Goal: Information Seeking & Learning: Learn about a topic

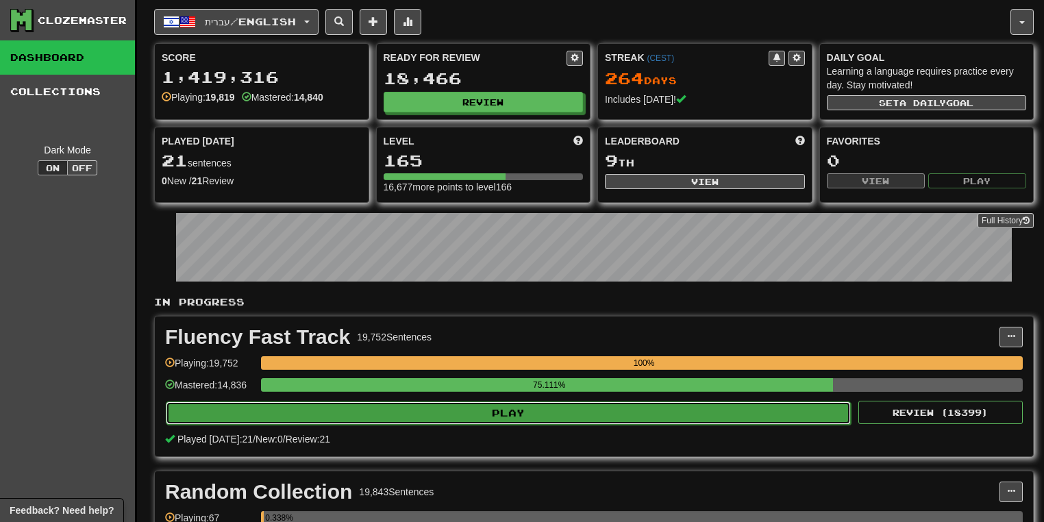
click at [671, 404] on button "Play" at bounding box center [508, 413] width 685 height 23
select select "**"
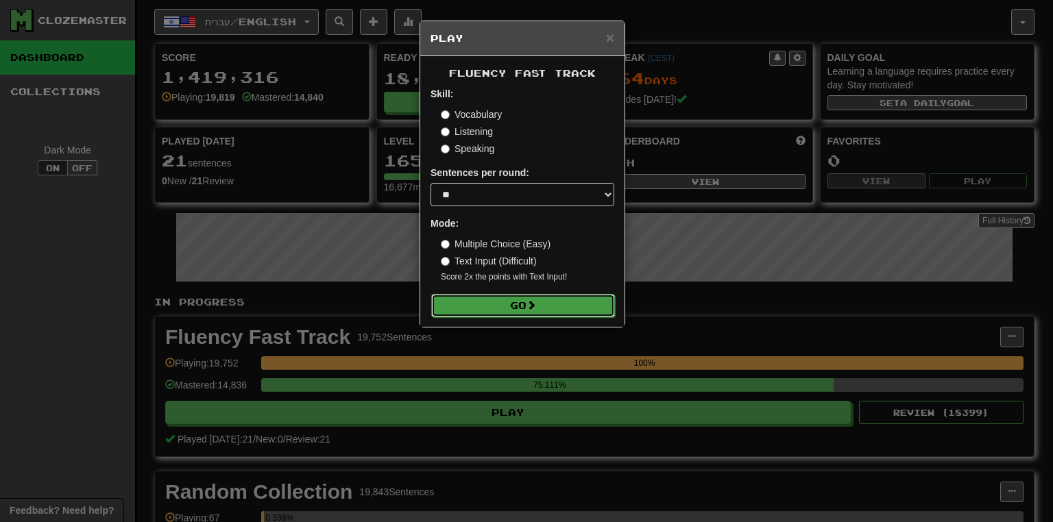
click at [580, 307] on button "Go" at bounding box center [523, 305] width 184 height 23
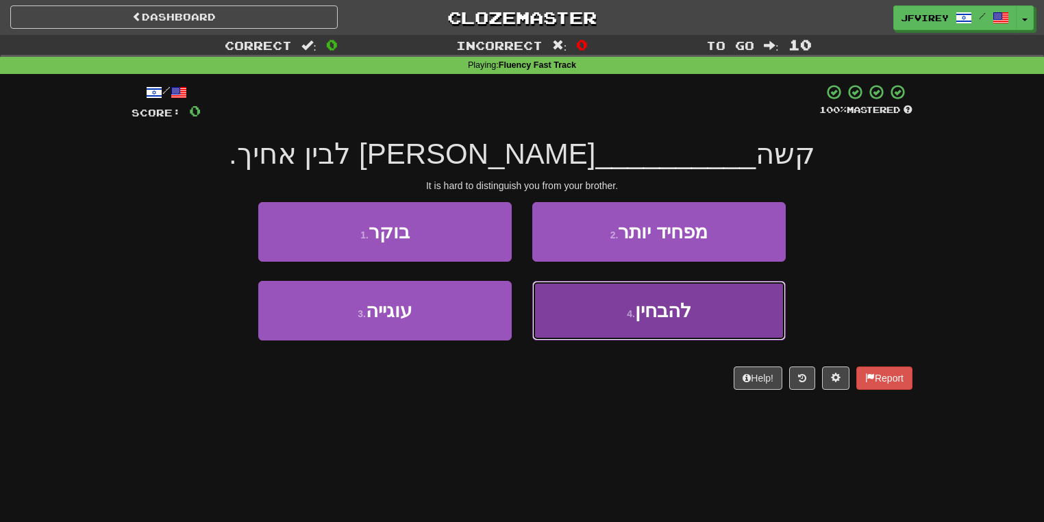
click at [777, 321] on button "4 . להבחין" at bounding box center [660, 311] width 254 height 60
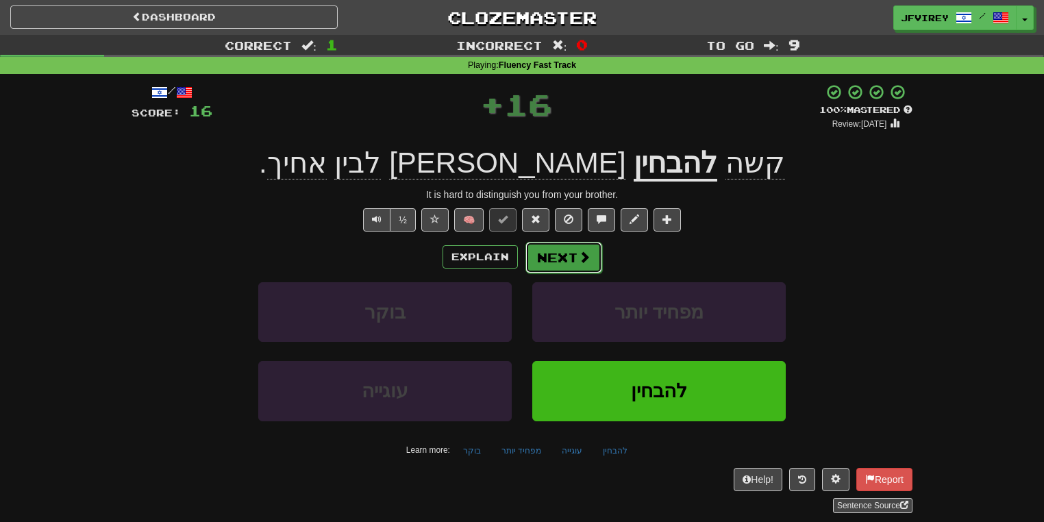
click at [558, 252] on button "Next" at bounding box center [564, 258] width 77 height 32
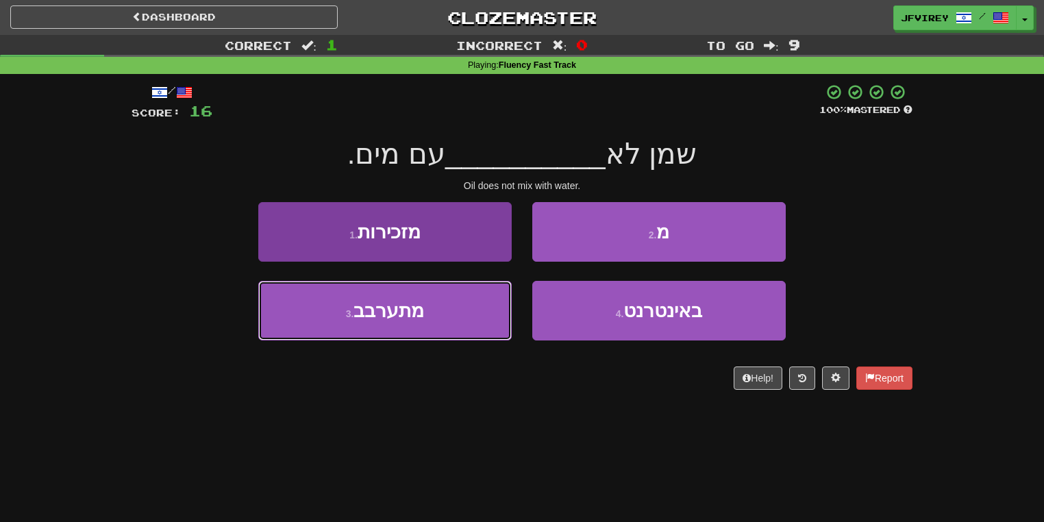
drag, startPoint x: 435, startPoint y: 329, endPoint x: 439, endPoint y: 321, distance: 8.9
click at [435, 327] on button "3 . מתערבב" at bounding box center [385, 311] width 254 height 60
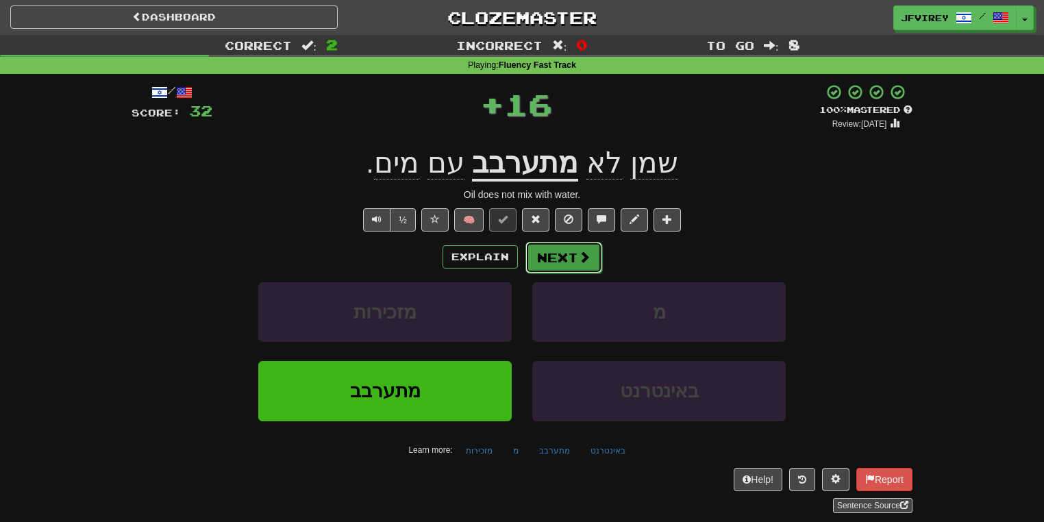
click at [578, 259] on span at bounding box center [584, 257] width 12 height 12
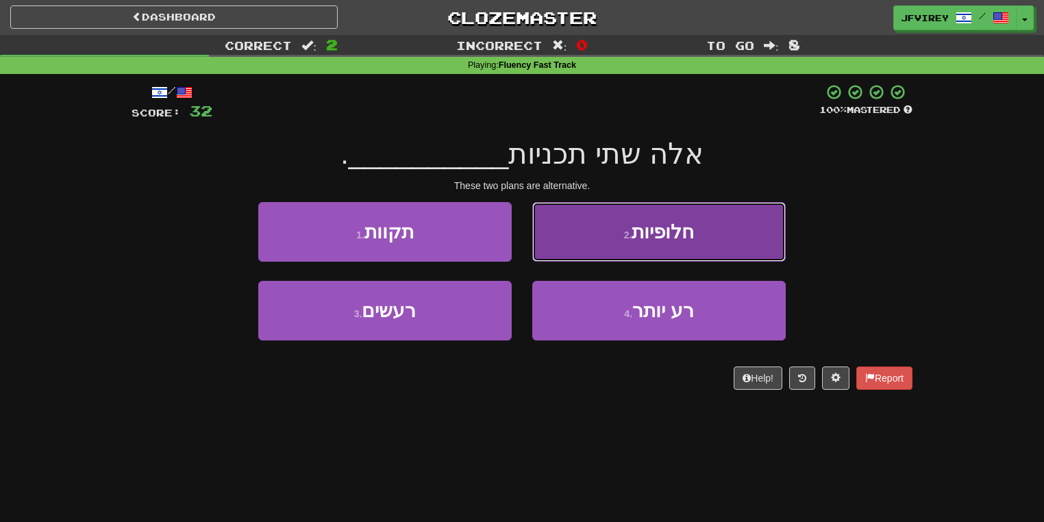
click at [687, 244] on button "2 . חלופיות" at bounding box center [660, 232] width 254 height 60
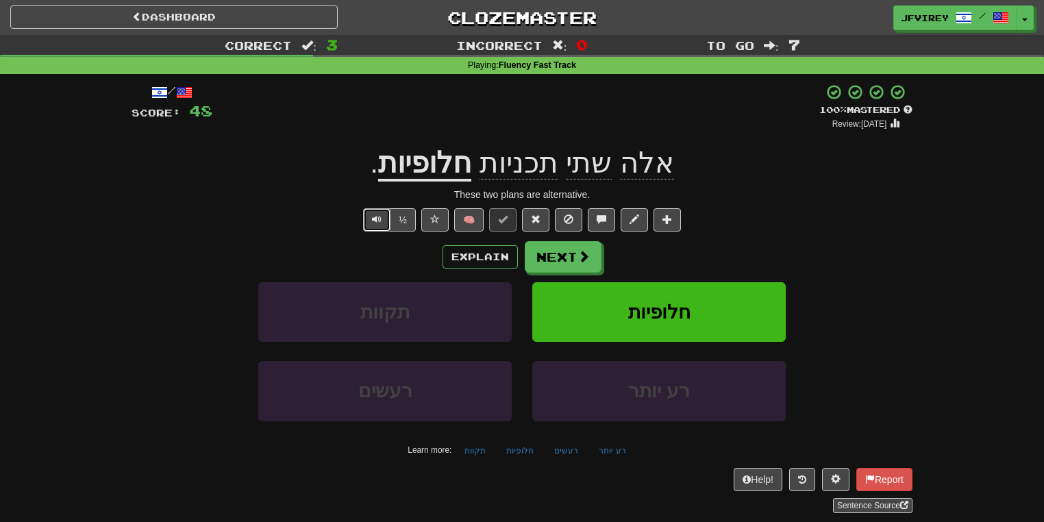
click at [371, 212] on button "Text-to-speech controls" at bounding box center [376, 219] width 27 height 23
click at [365, 213] on button "Text-to-speech controls" at bounding box center [376, 219] width 27 height 23
click at [428, 167] on u "חלופיות" at bounding box center [424, 164] width 93 height 35
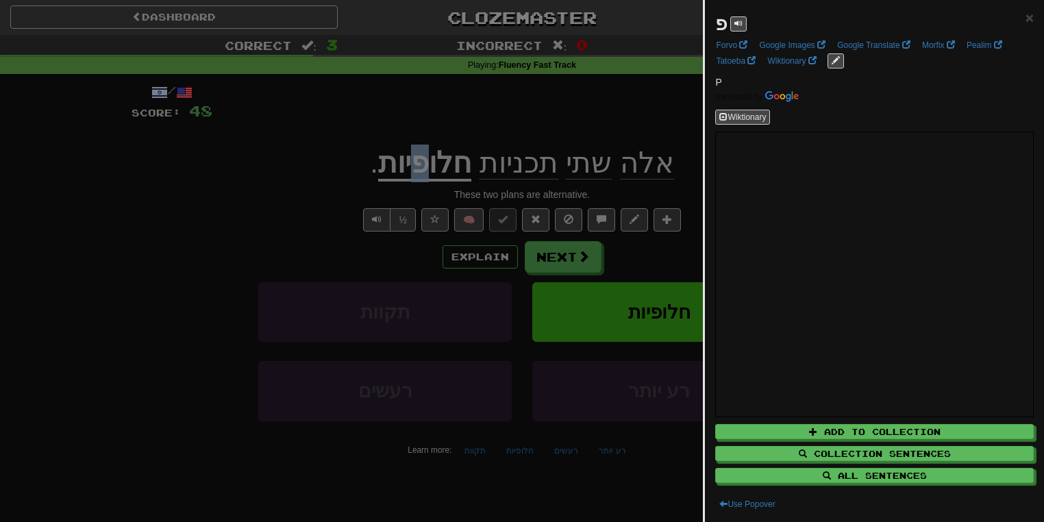
click at [346, 152] on div at bounding box center [522, 261] width 1044 height 522
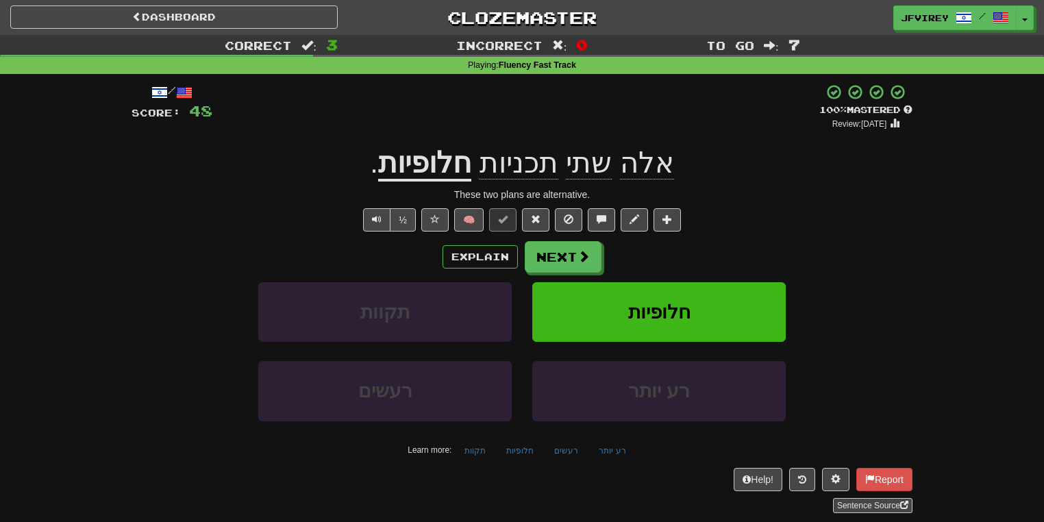
click at [437, 164] on u "חלופיות" at bounding box center [424, 164] width 93 height 35
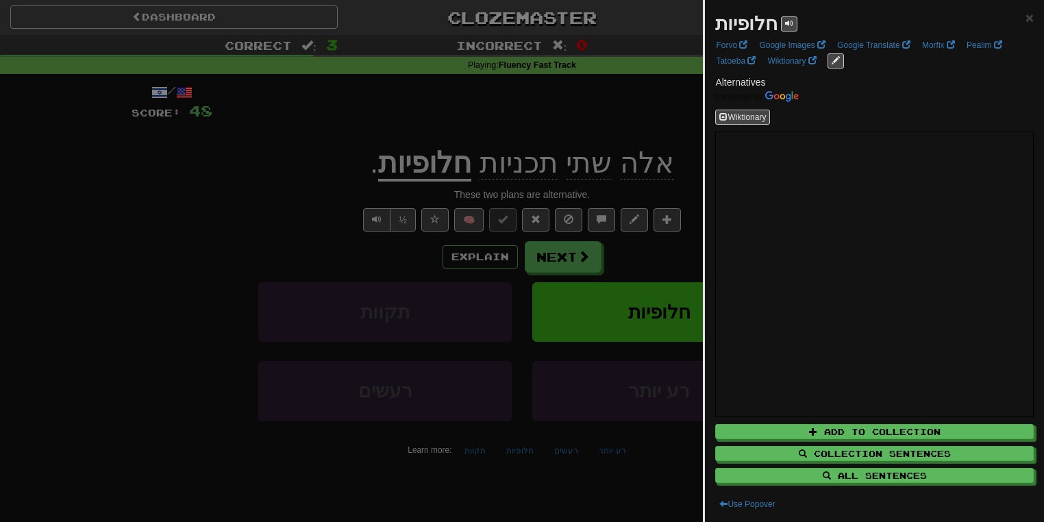
click at [543, 258] on div at bounding box center [522, 261] width 1044 height 522
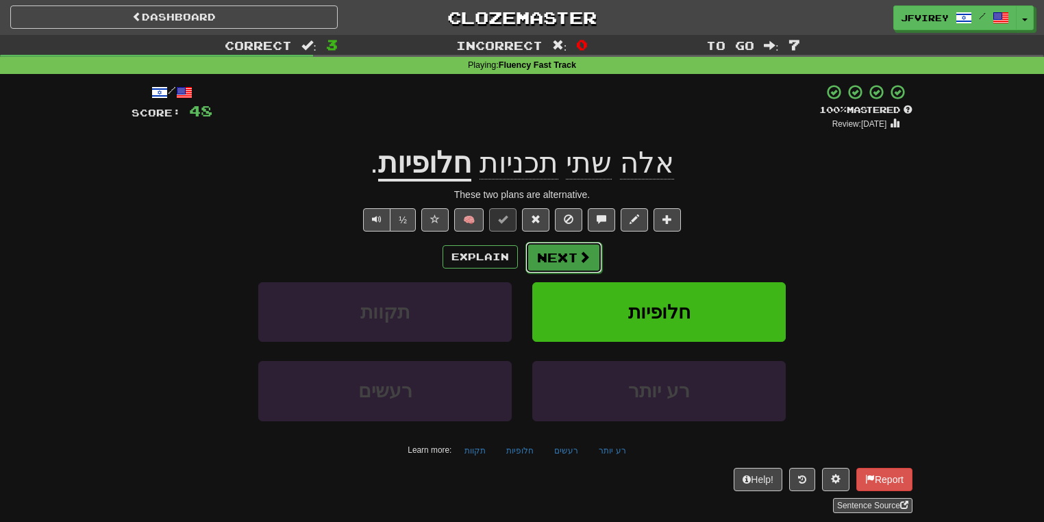
click at [544, 258] on button "Next" at bounding box center [564, 258] width 77 height 32
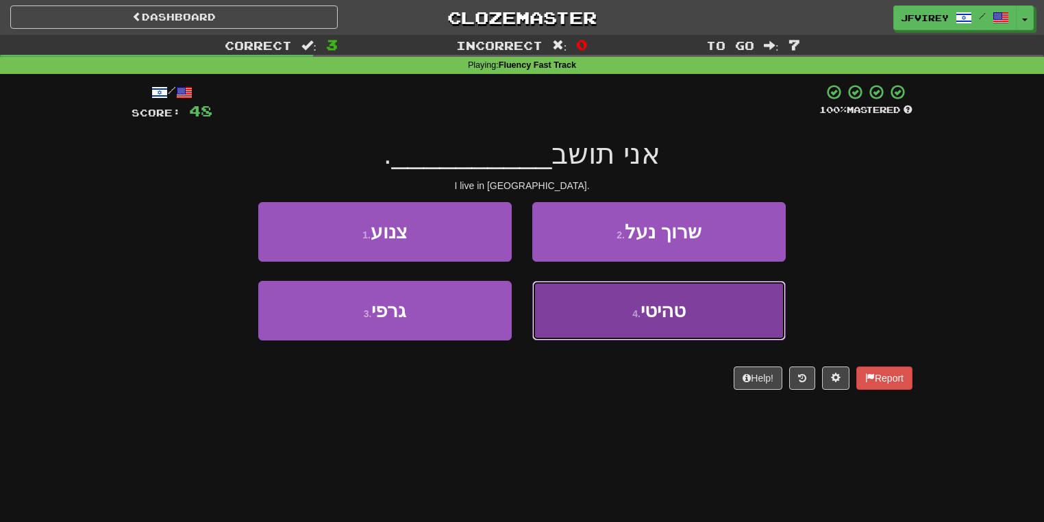
click at [663, 304] on span "טהיטי" at bounding box center [663, 310] width 45 height 21
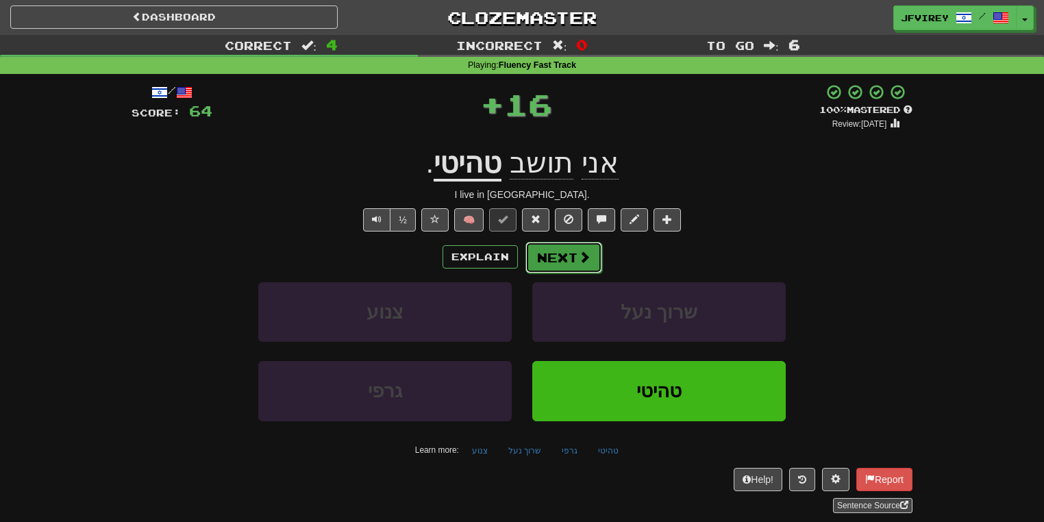
click at [560, 255] on button "Next" at bounding box center [564, 258] width 77 height 32
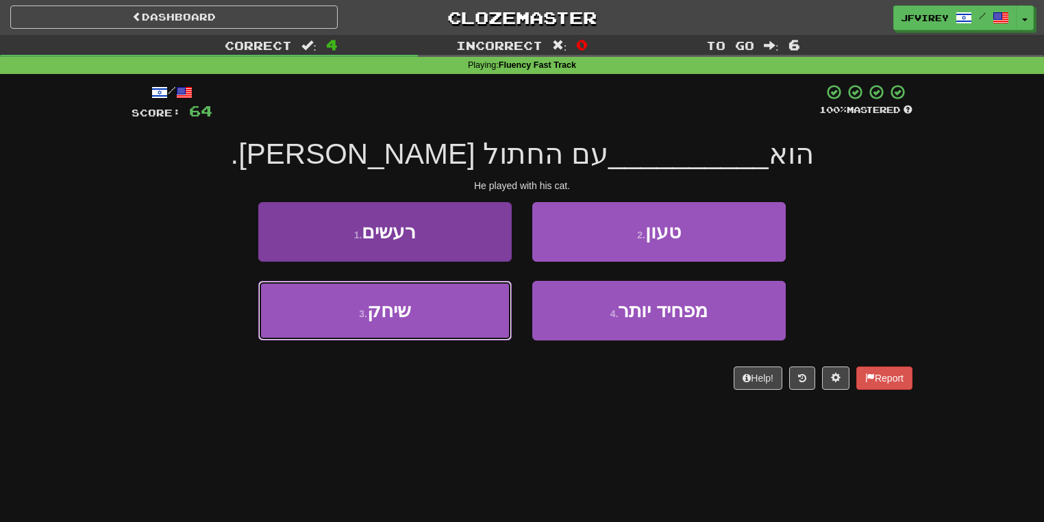
click at [466, 315] on button "3 . שיחק" at bounding box center [385, 311] width 254 height 60
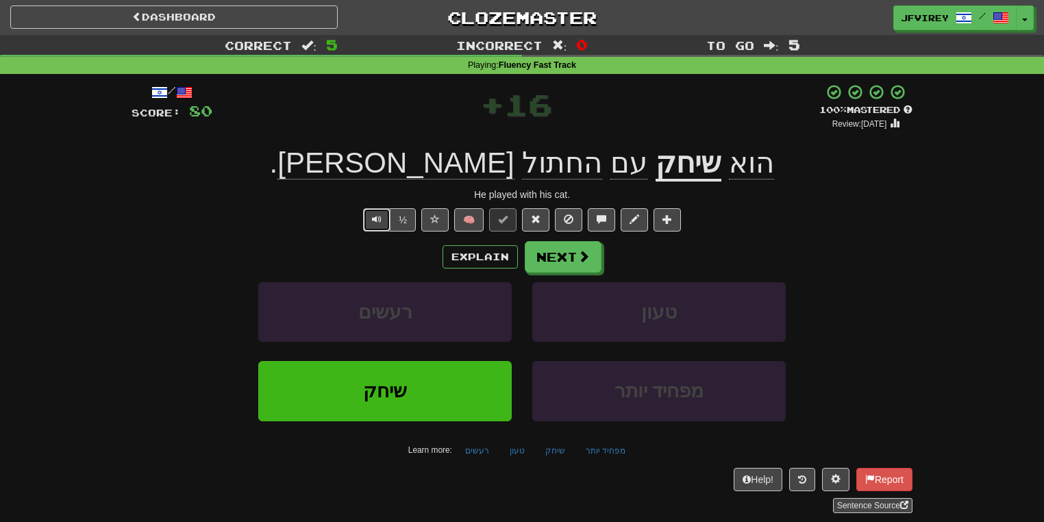
click at [382, 222] on button "Text-to-speech controls" at bounding box center [376, 219] width 27 height 23
click at [558, 260] on button "Next" at bounding box center [564, 258] width 77 height 32
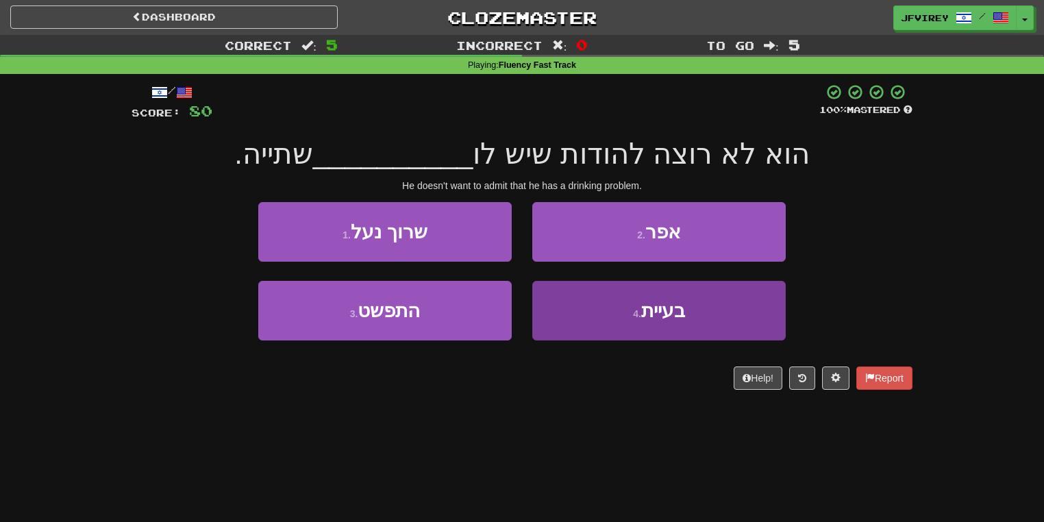
drag, startPoint x: 613, startPoint y: 280, endPoint x: 620, endPoint y: 292, distance: 13.8
click at [619, 291] on div "1 . [PERSON_NAME] נעל 2 . אפר 3 . התפשט 4 . בעיית" at bounding box center [522, 281] width 802 height 158
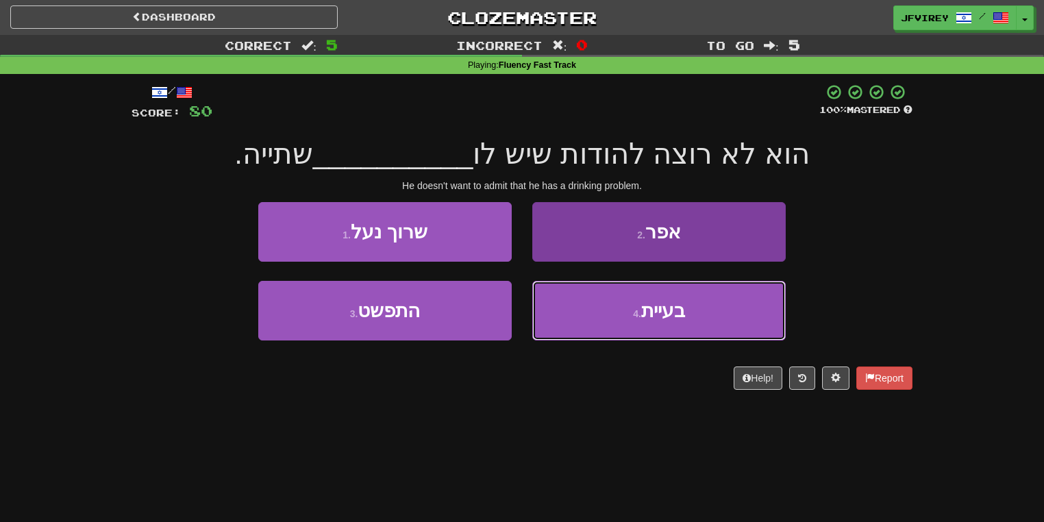
click at [620, 299] on button "4 . בעיית" at bounding box center [660, 311] width 254 height 60
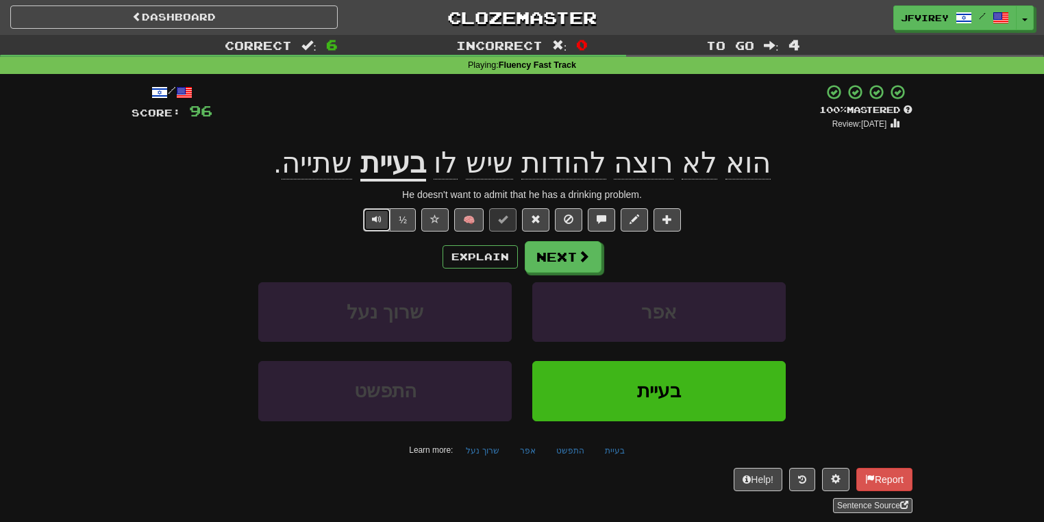
click at [376, 219] on span "Text-to-speech controls" at bounding box center [377, 220] width 10 height 10
click at [370, 225] on button "Text-to-speech controls" at bounding box center [376, 219] width 27 height 23
click at [565, 250] on button "Next" at bounding box center [564, 258] width 77 height 32
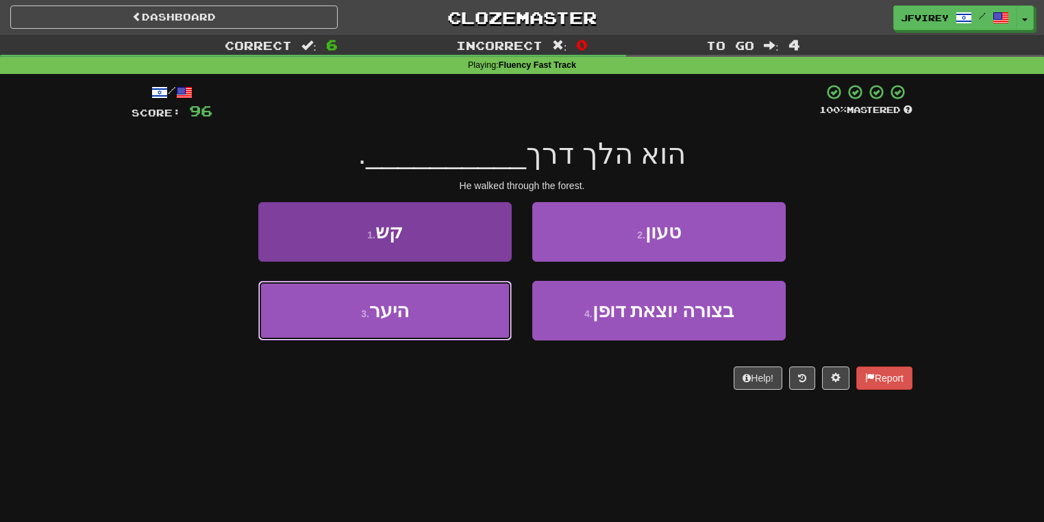
click at [487, 309] on button "3 . היער" at bounding box center [385, 311] width 254 height 60
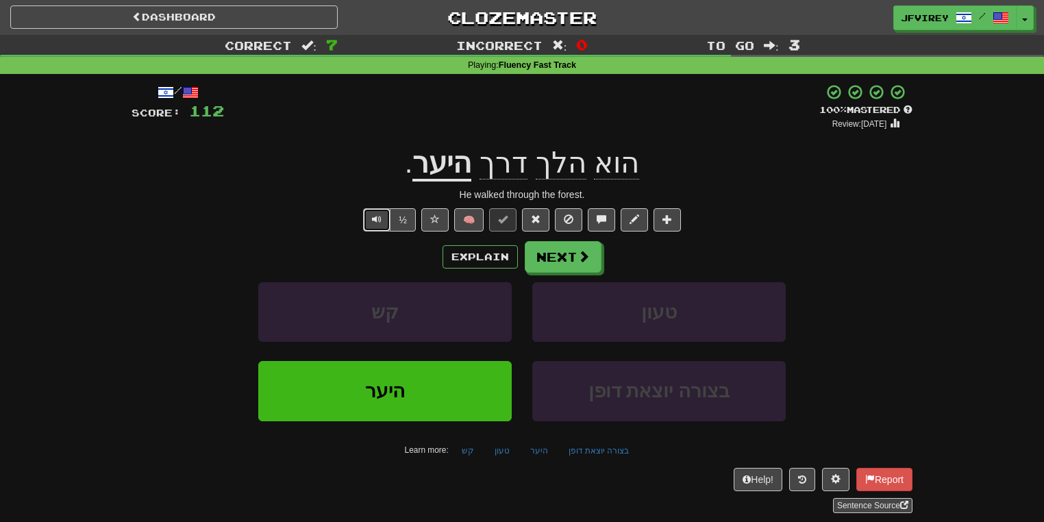
click at [387, 217] on button "Text-to-speech controls" at bounding box center [376, 219] width 27 height 23
click at [543, 252] on button "Next" at bounding box center [564, 258] width 77 height 32
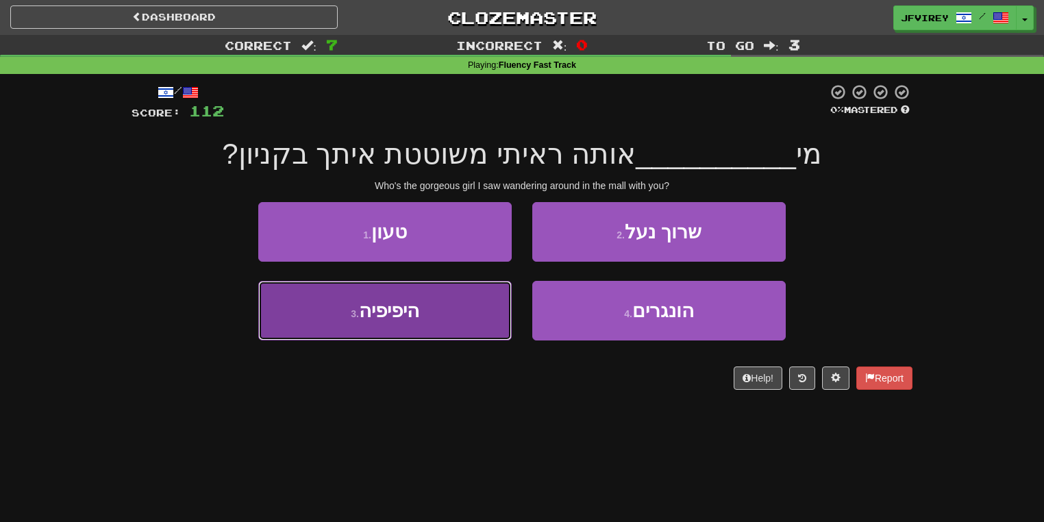
click at [413, 302] on span "היפיפיה" at bounding box center [389, 310] width 60 height 21
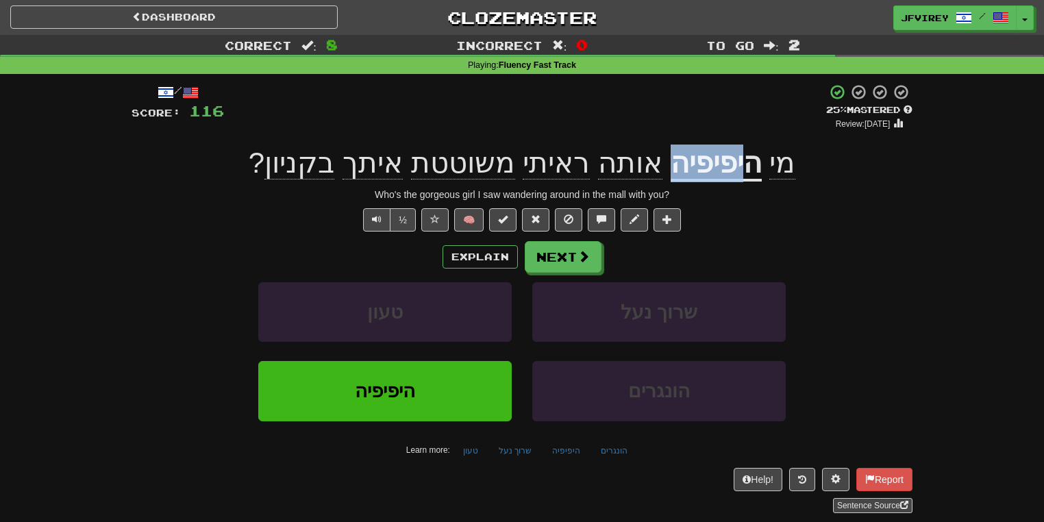
drag, startPoint x: 731, startPoint y: 171, endPoint x: 653, endPoint y: 171, distance: 77.4
click at [653, 171] on div "מי היפיפיה אותה ראיתי משוטטת איתך בקניון ?" at bounding box center [522, 164] width 781 height 38
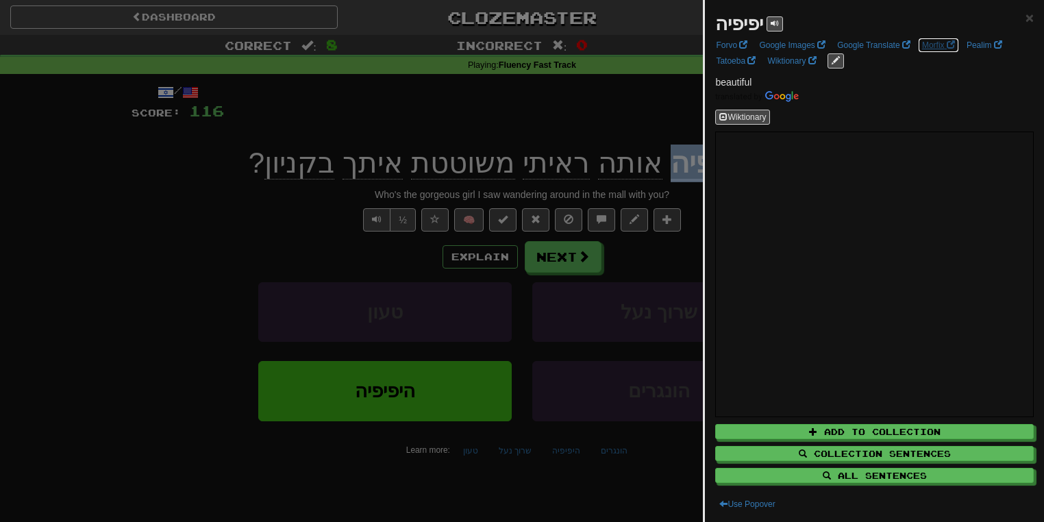
click at [926, 45] on link "Morfix" at bounding box center [938, 45] width 41 height 15
click at [63, 195] on div at bounding box center [522, 261] width 1044 height 522
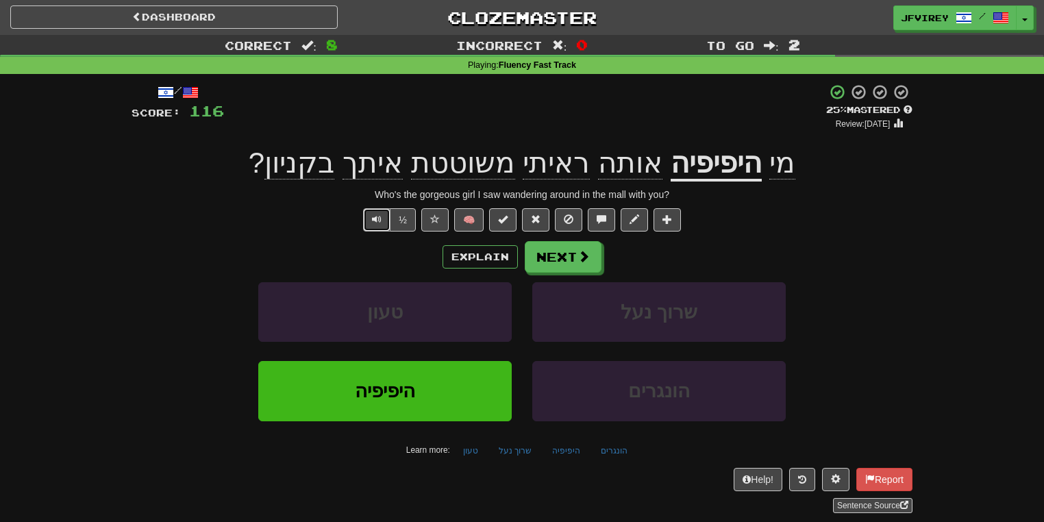
click at [374, 217] on span "Text-to-speech controls" at bounding box center [377, 220] width 10 height 10
click at [564, 252] on button "Next" at bounding box center [564, 258] width 77 height 32
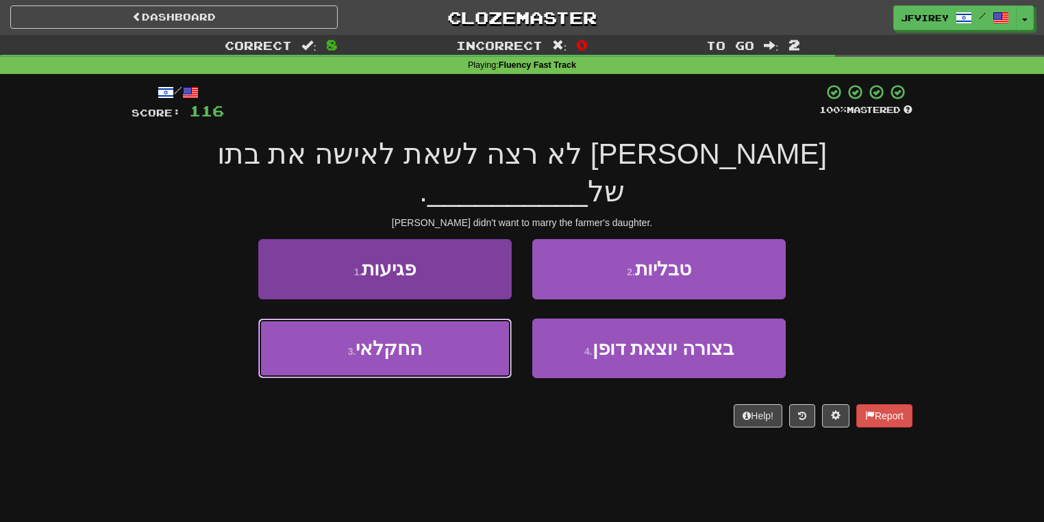
drag, startPoint x: 452, startPoint y: 332, endPoint x: 461, endPoint y: 330, distance: 9.0
click at [452, 332] on button "3 . החקלאי" at bounding box center [385, 349] width 254 height 60
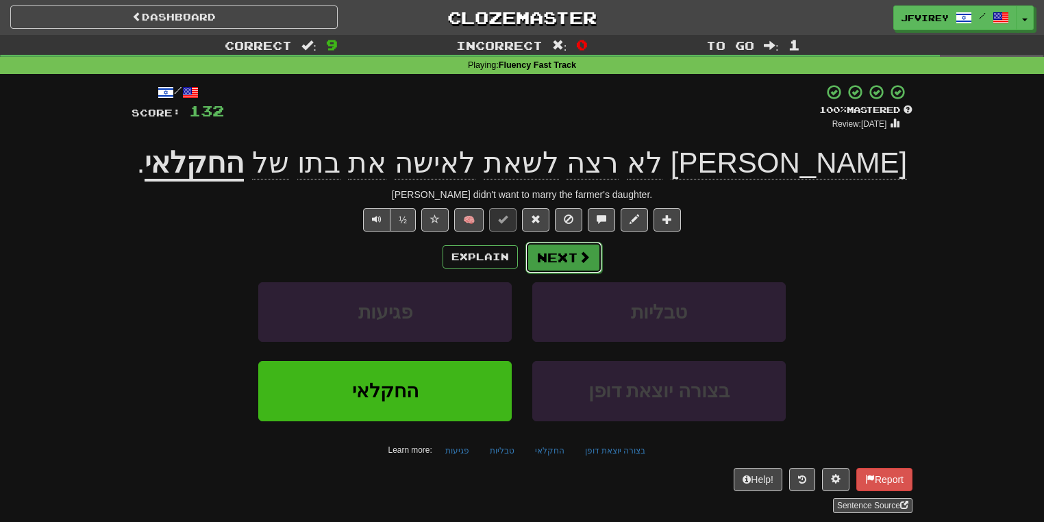
click at [554, 260] on button "Next" at bounding box center [564, 258] width 77 height 32
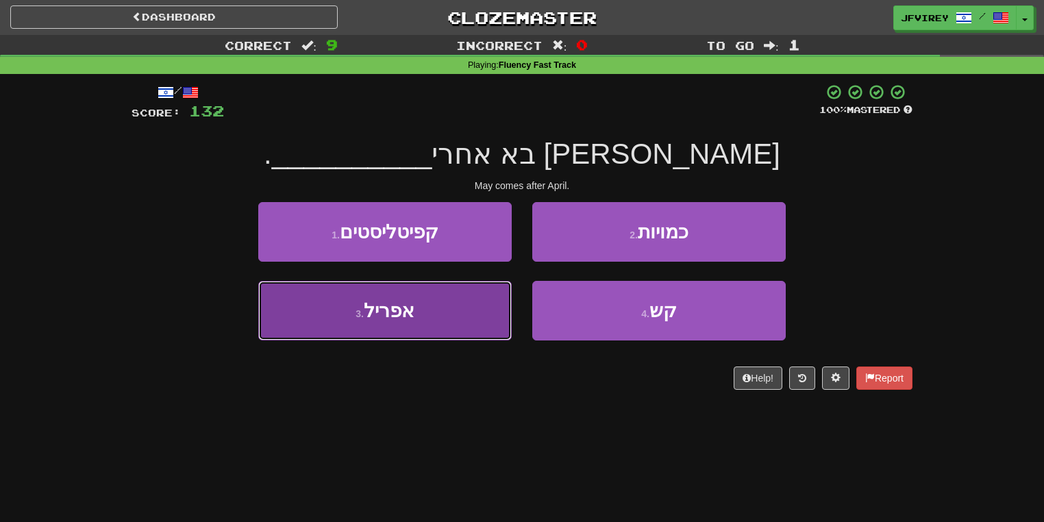
click at [458, 310] on button "3 . אפריל" at bounding box center [385, 311] width 254 height 60
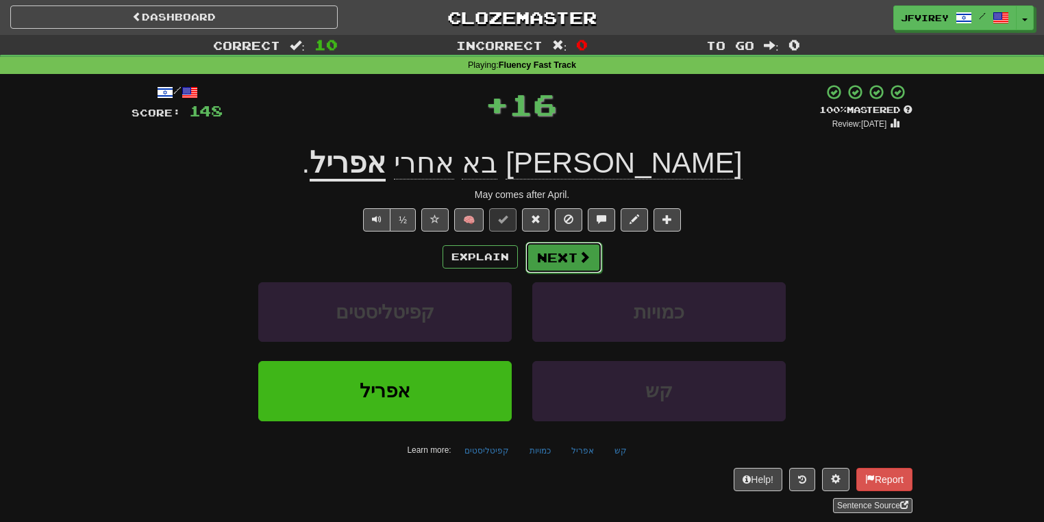
click at [568, 247] on button "Next" at bounding box center [564, 258] width 77 height 32
